Goal: Information Seeking & Learning: Learn about a topic

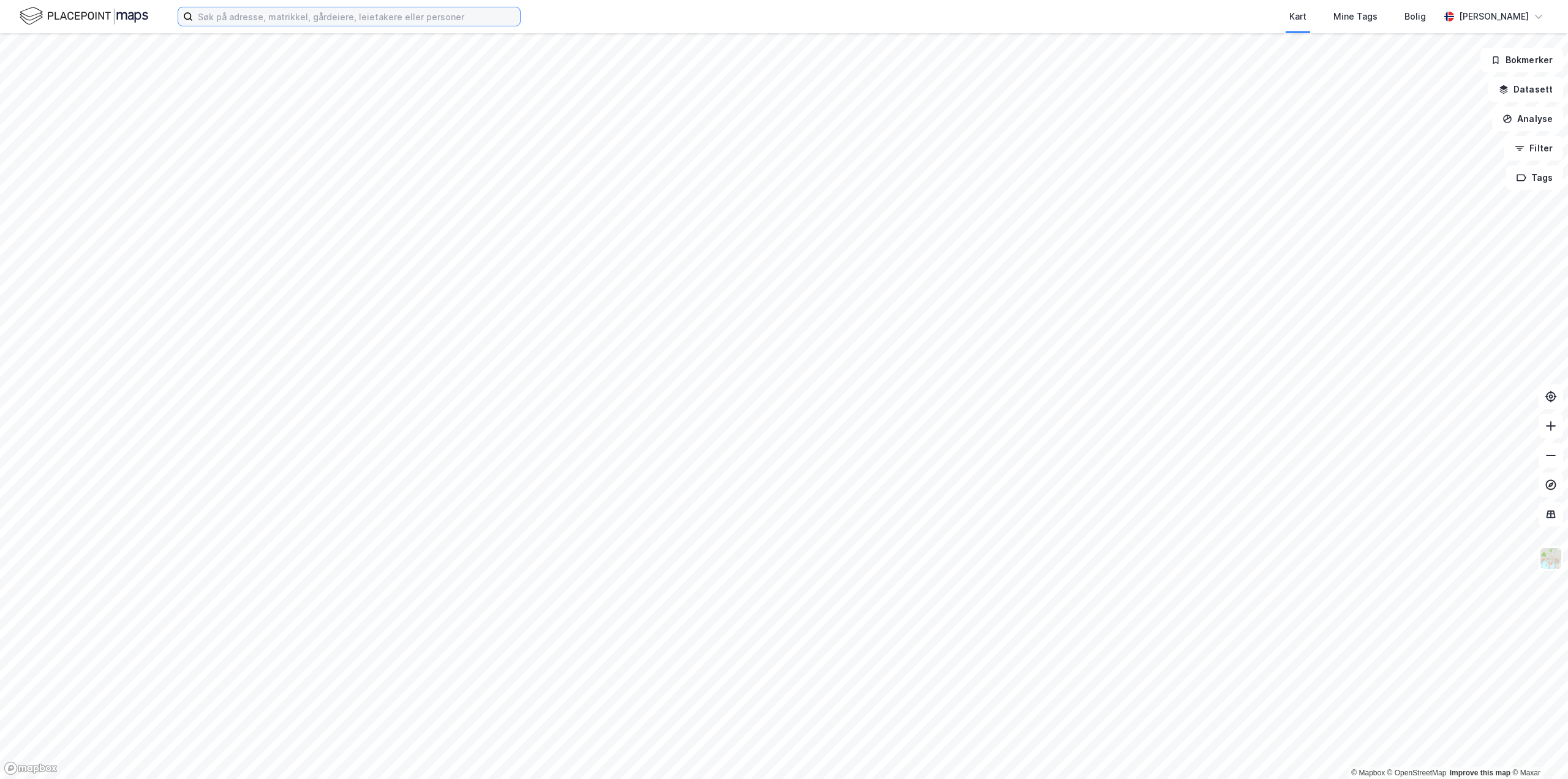
click at [316, 16] on input at bounding box center [356, 16] width 327 height 19
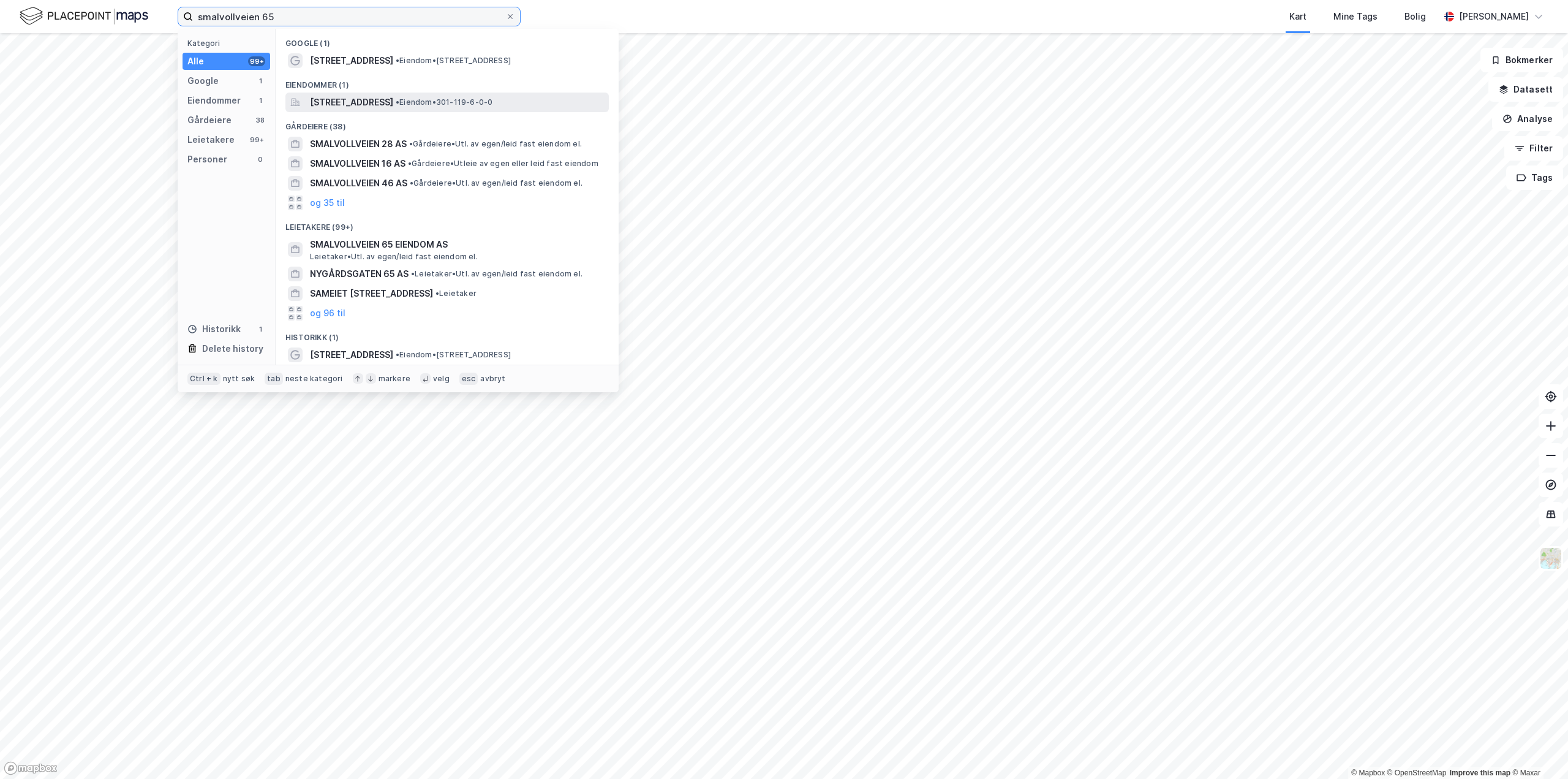
type input "smalvollveien 65"
click at [354, 99] on span "[STREET_ADDRESS]" at bounding box center [351, 103] width 83 height 15
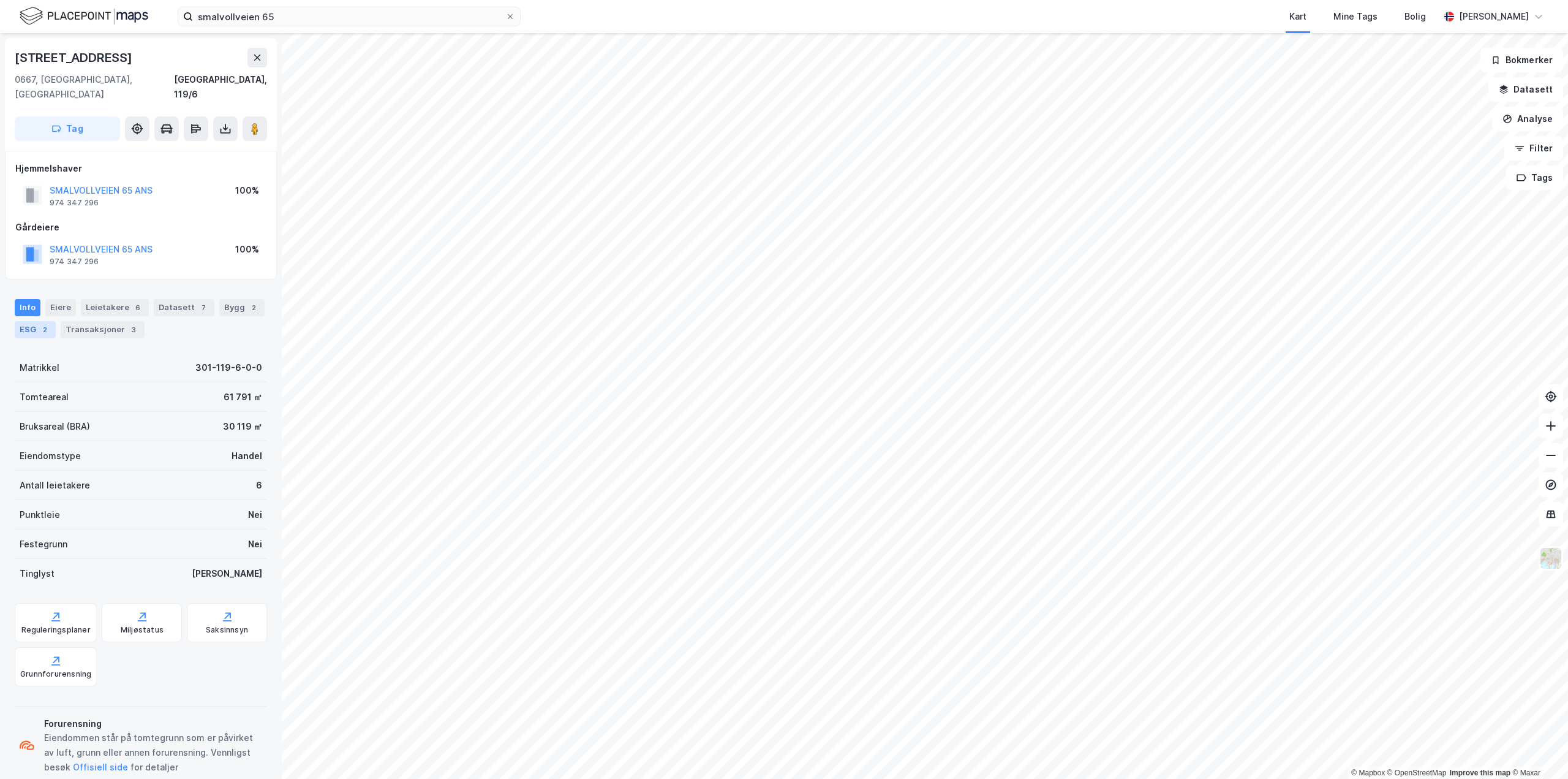
click at [35, 321] on div "ESG 2" at bounding box center [35, 329] width 41 height 17
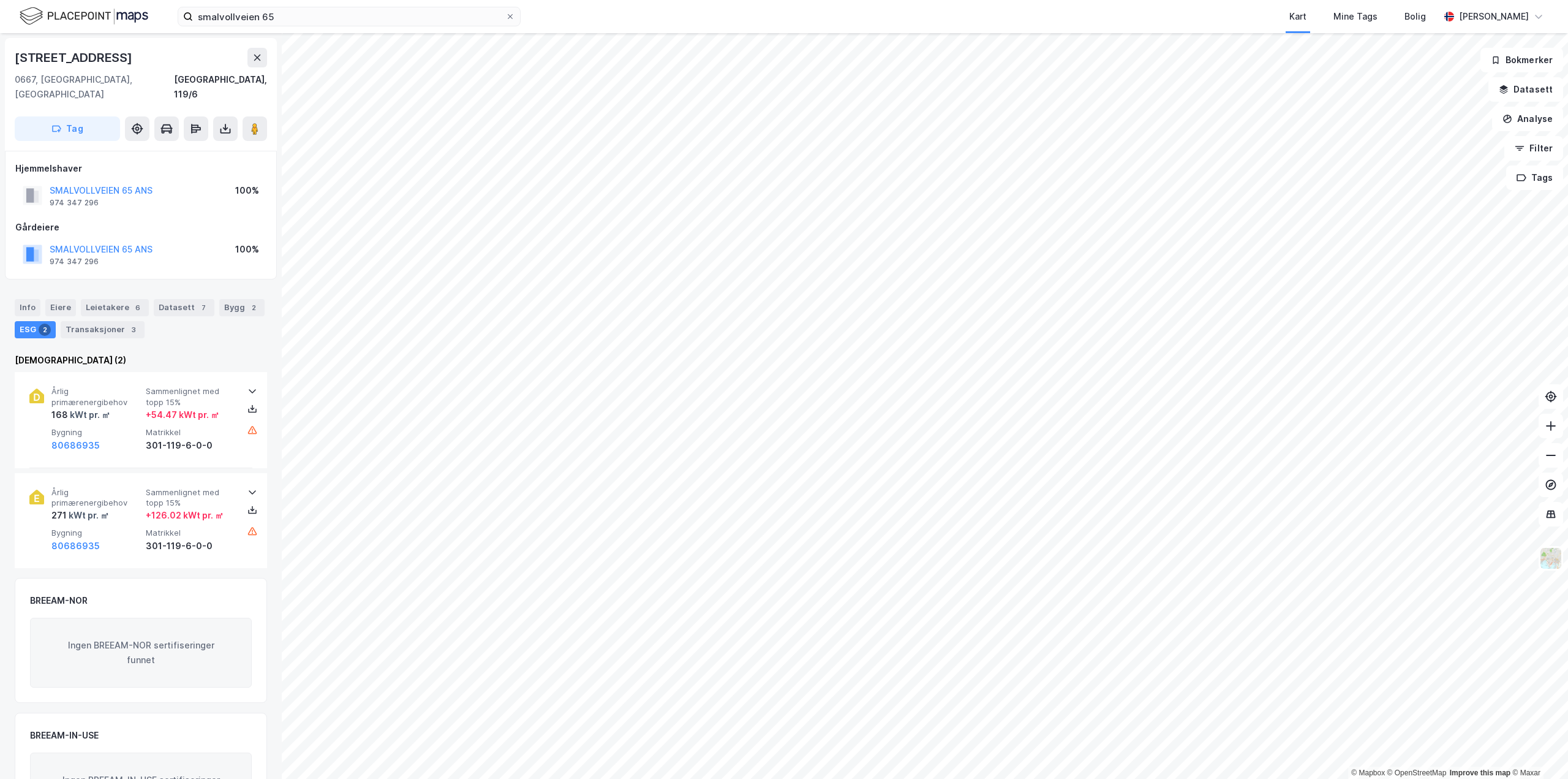
click at [924, 21] on div "Kart Mine Tags Bolig" at bounding box center [1009, 16] width 860 height 33
click at [247, 404] on icon at bounding box center [252, 409] width 10 height 10
click at [112, 299] on div "Leietakere 6" at bounding box center [115, 307] width 68 height 17
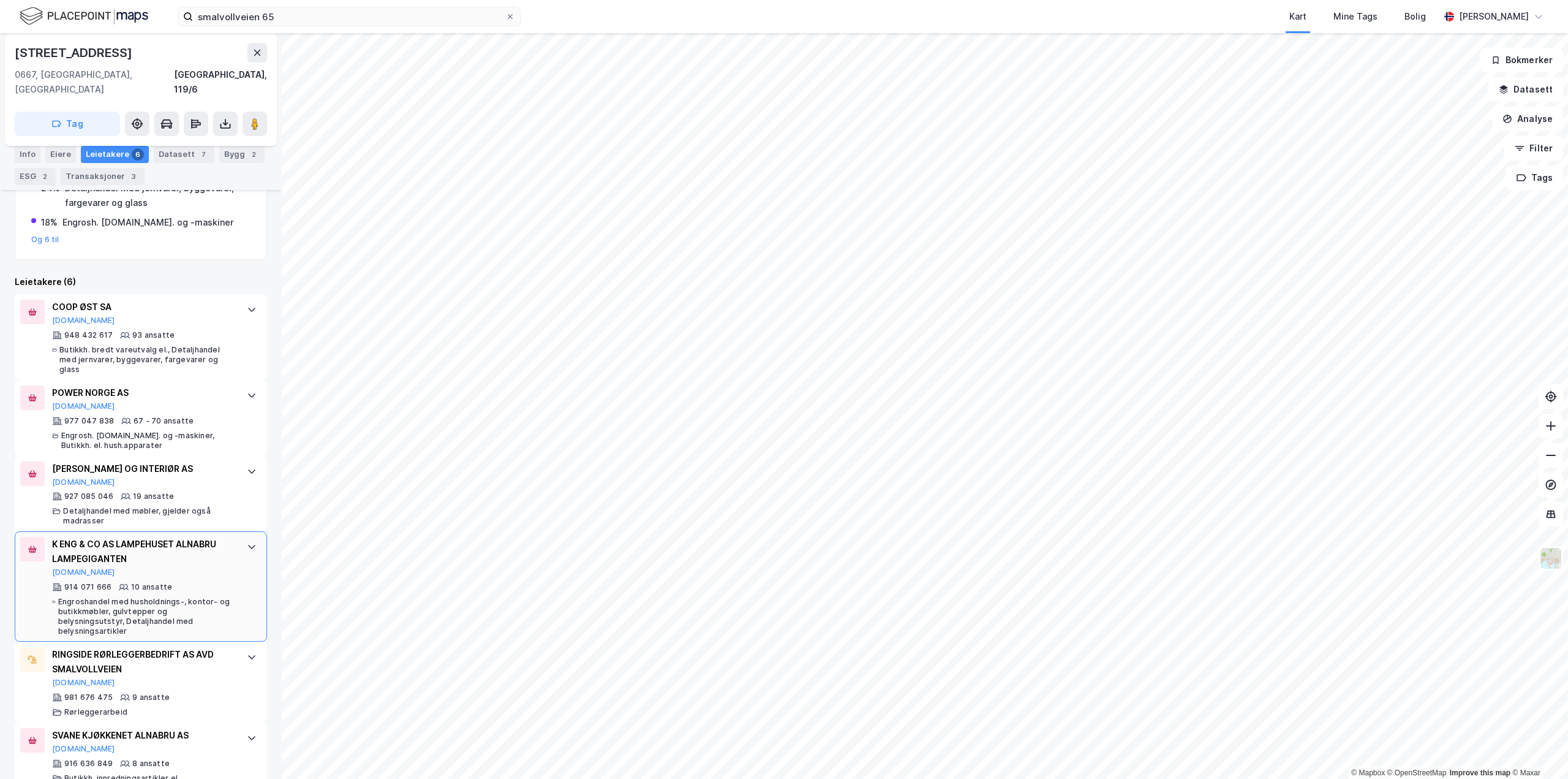
scroll to position [296, 0]
